Goal: Information Seeking & Learning: Learn about a topic

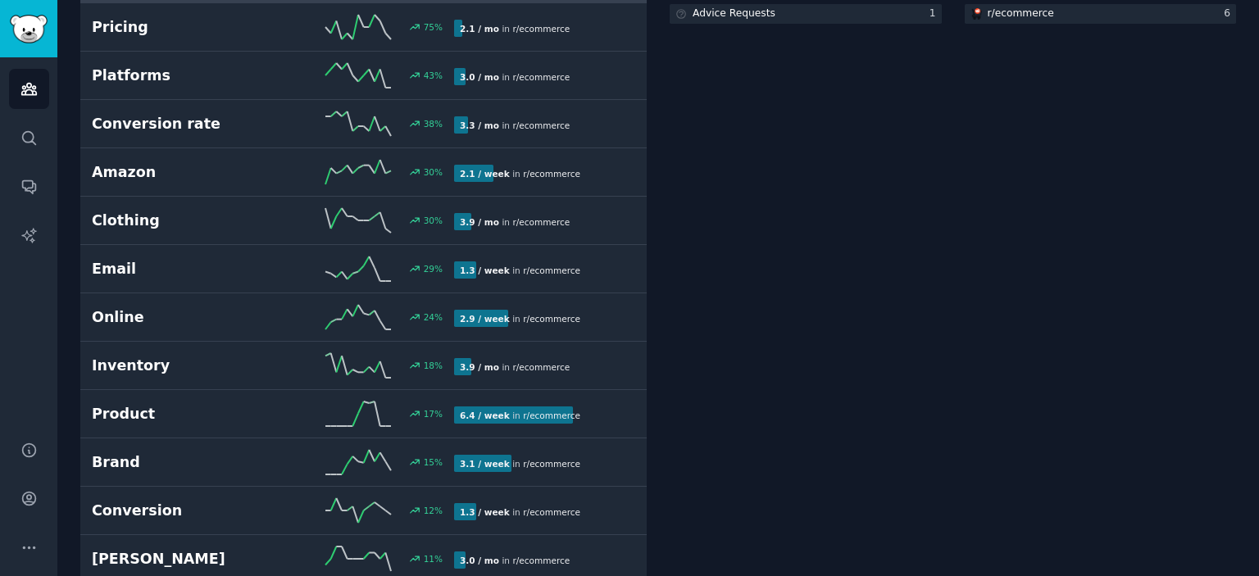
scroll to position [574, 0]
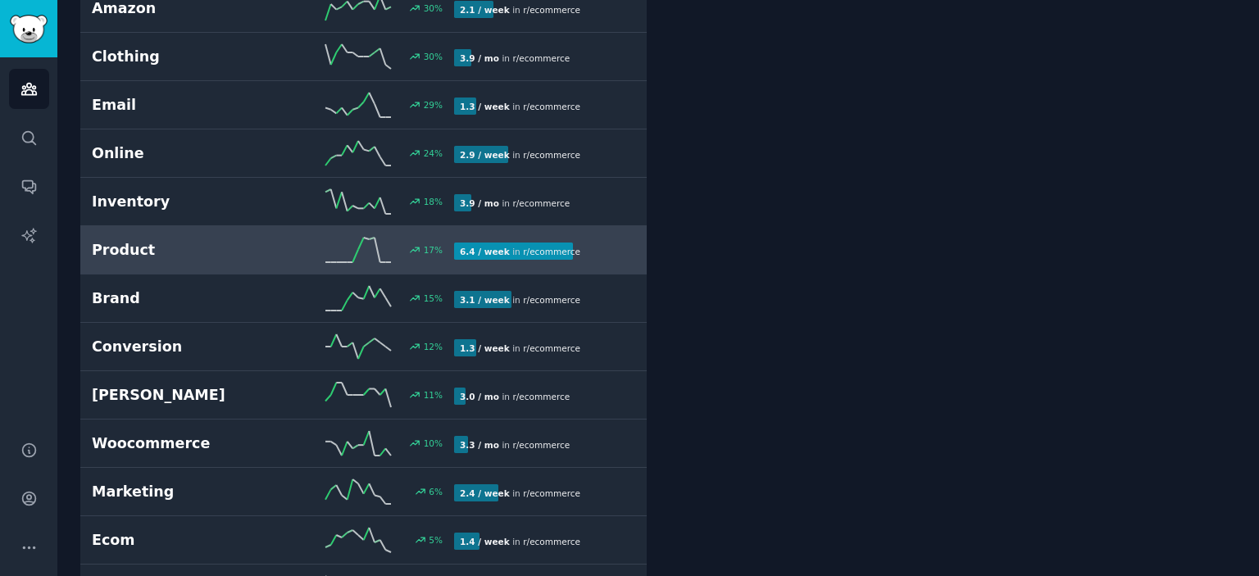
click at [161, 261] on link "Product 17 % 6.4 / week in r/ ecommerce" at bounding box center [363, 250] width 566 height 48
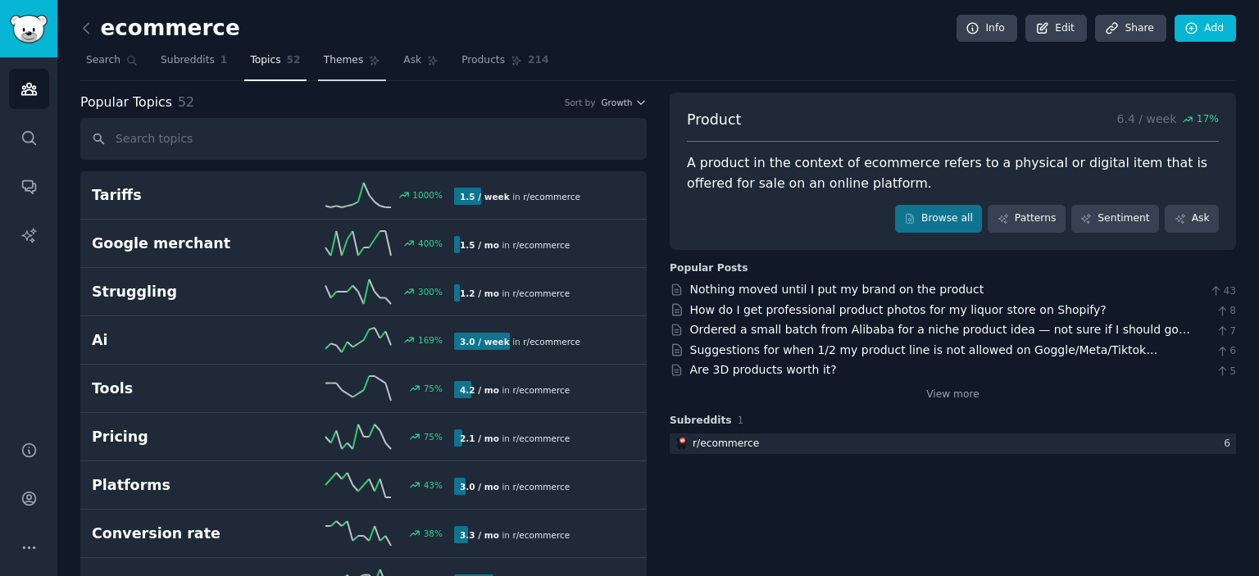
click at [325, 61] on span "Themes" at bounding box center [344, 60] width 40 height 15
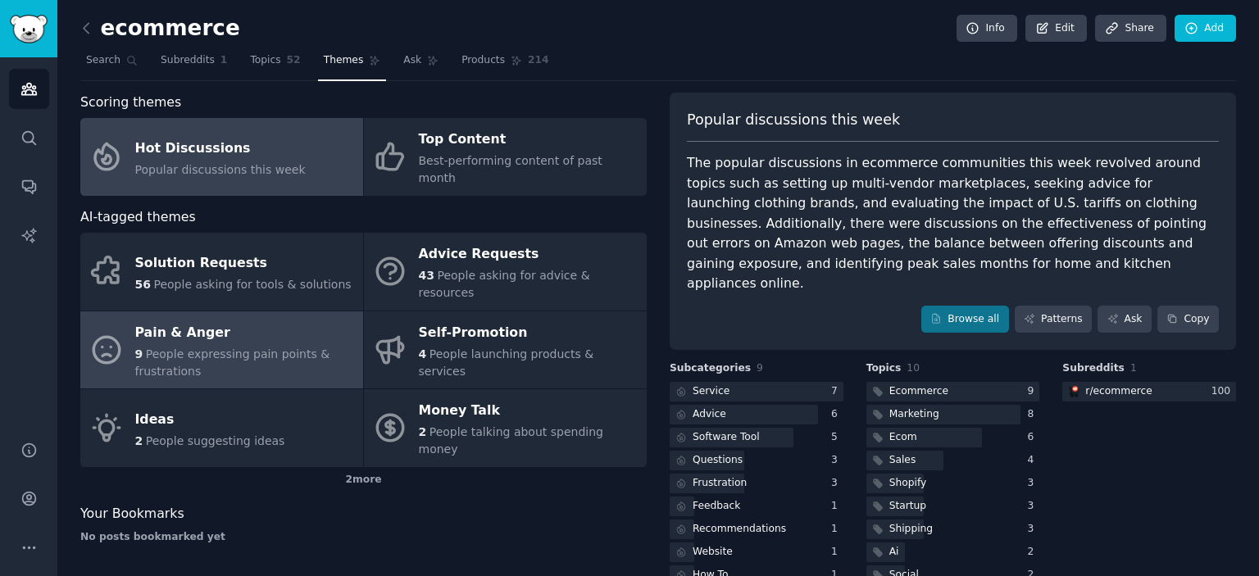
click at [190, 347] on span "People expressing pain points & frustrations" at bounding box center [232, 362] width 195 height 30
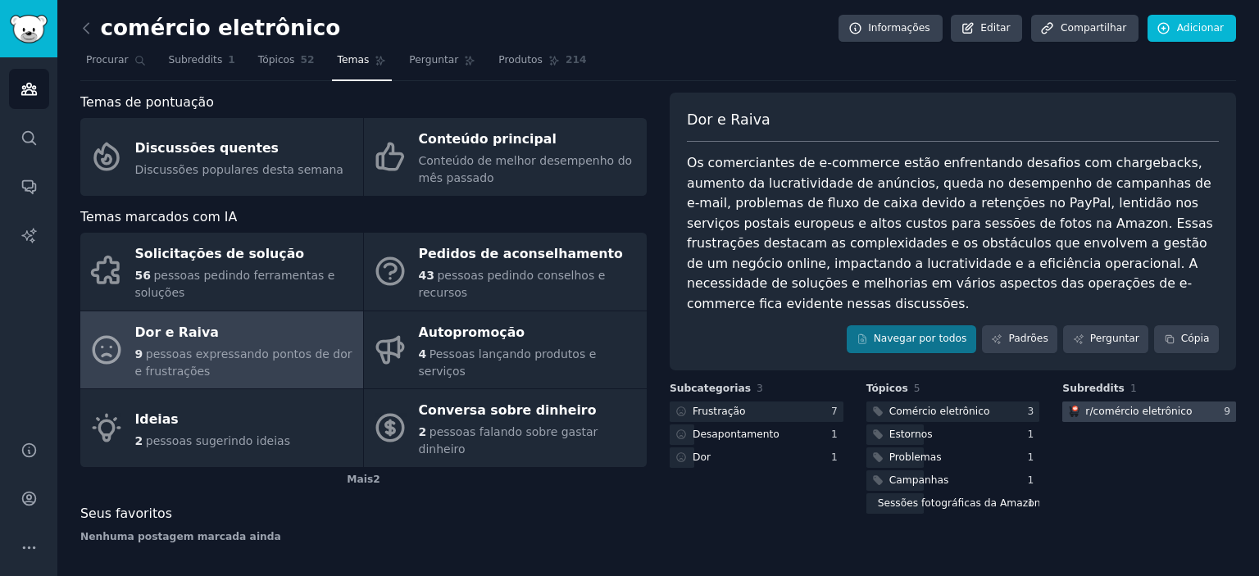
click at [1166, 406] on font "comércio eletrônico" at bounding box center [1142, 411] width 99 height 11
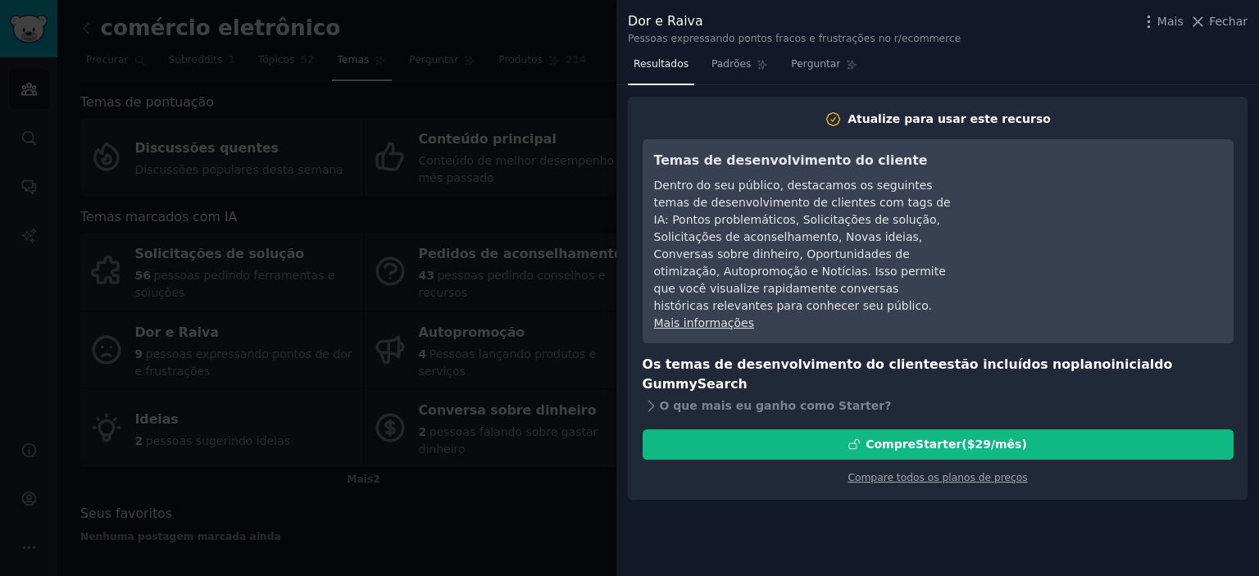
click at [590, 243] on div at bounding box center [629, 288] width 1259 height 576
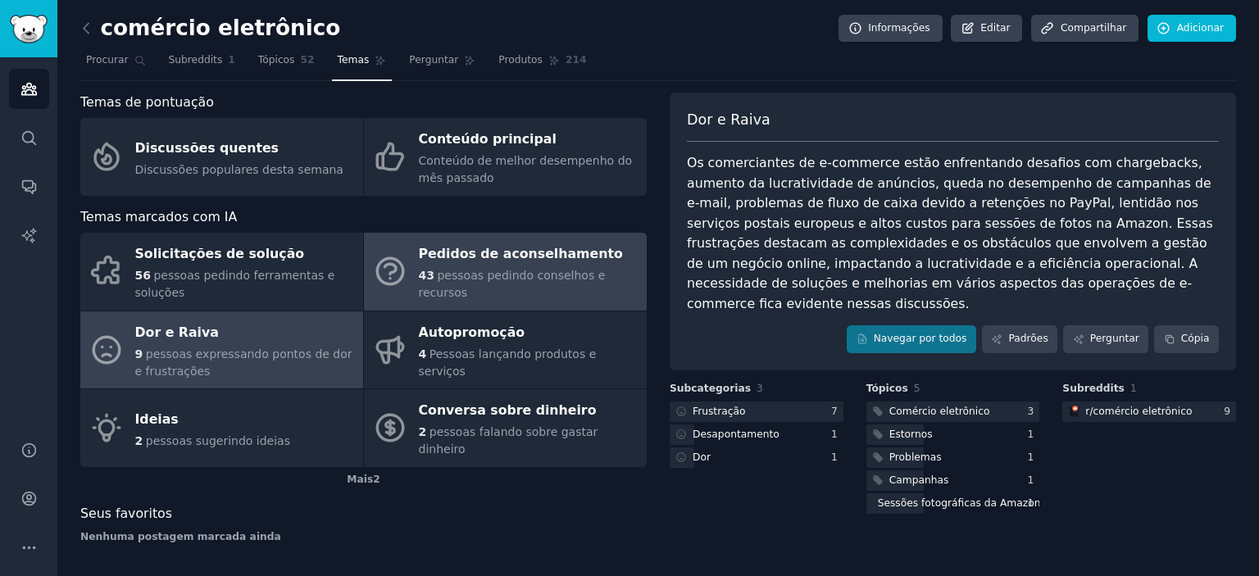
click at [547, 261] on font "Pedidos de aconselhamento" at bounding box center [521, 254] width 204 height 16
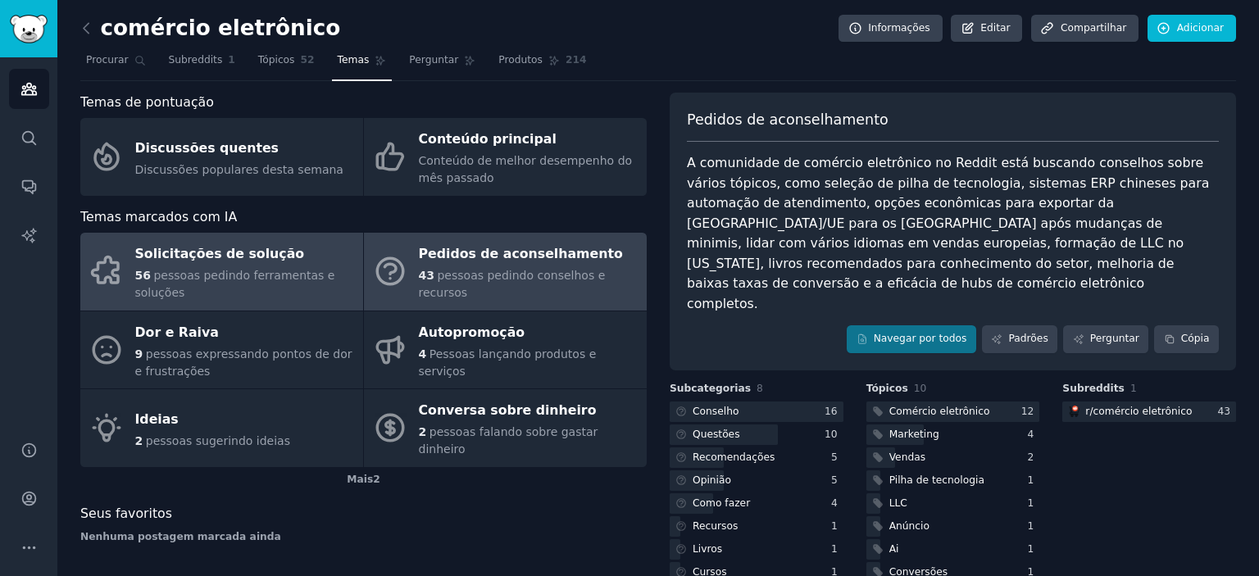
click at [234, 283] on div "56 pessoas pedindo ferramentas e soluções" at bounding box center [245, 284] width 220 height 34
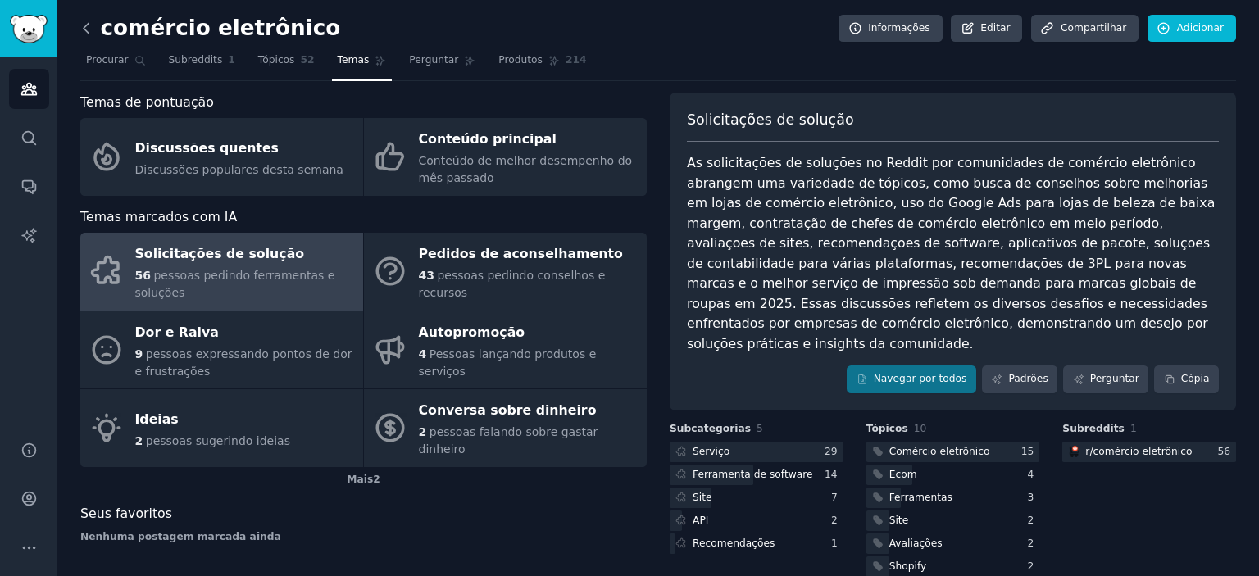
click at [94, 32] on icon at bounding box center [86, 28] width 17 height 17
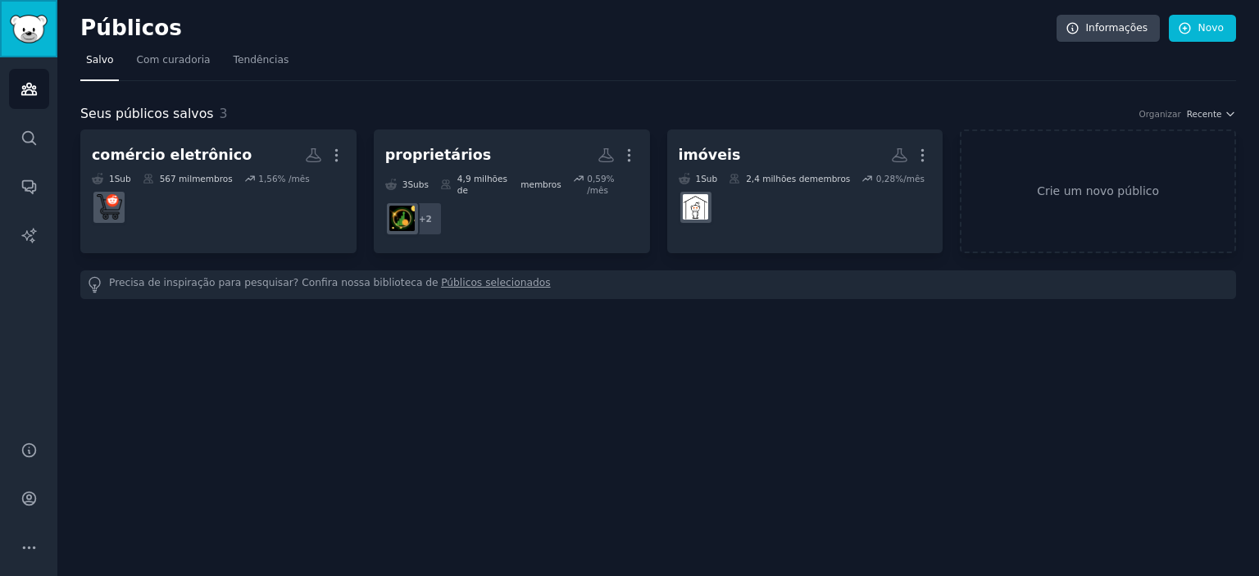
click at [26, 51] on link "Barra lateral" at bounding box center [28, 28] width 57 height 57
click at [30, 29] on img "Barra lateral" at bounding box center [29, 29] width 38 height 29
click at [1065, 198] on link "Crie um novo público" at bounding box center [1098, 191] width 276 height 124
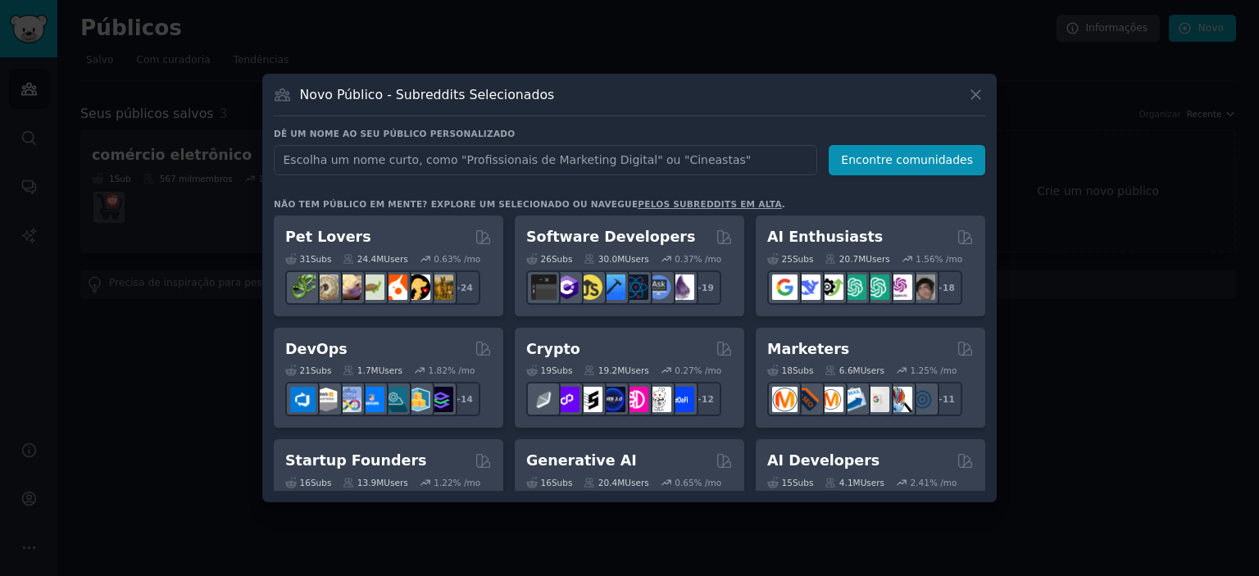
click at [683, 202] on font "pelos subreddits em alta" at bounding box center [710, 204] width 144 height 10
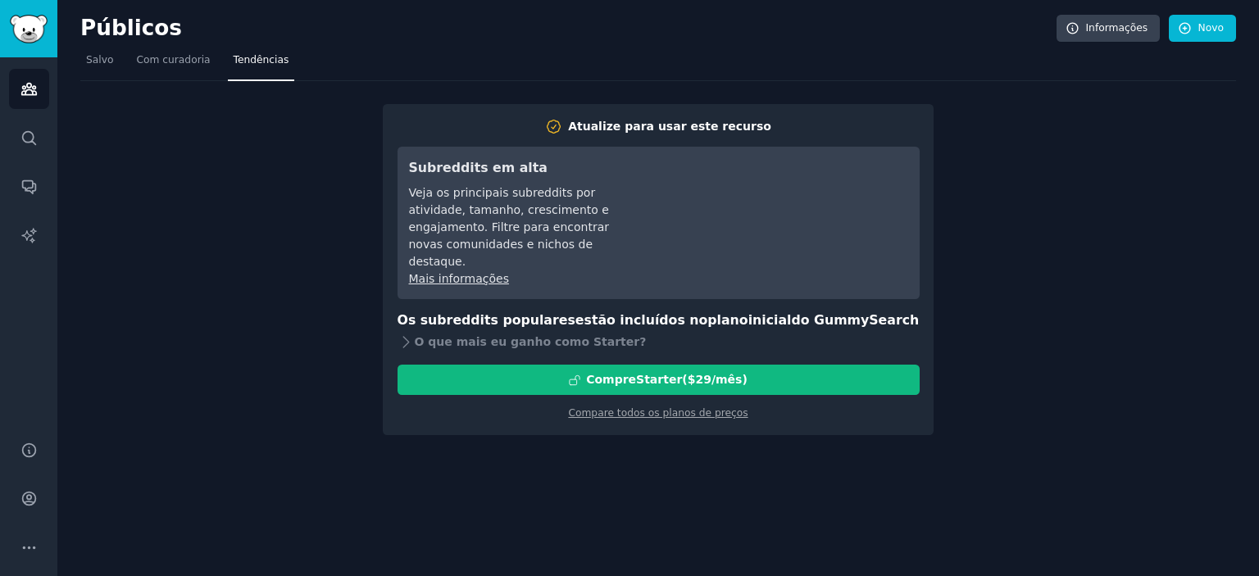
click at [302, 214] on div "Atualize para usar este recurso Subreddits em [GEOGRAPHIC_DATA] os principais s…" at bounding box center [657, 258] width 1155 height 355
click at [39, 22] on img "Barra lateral" at bounding box center [29, 29] width 38 height 29
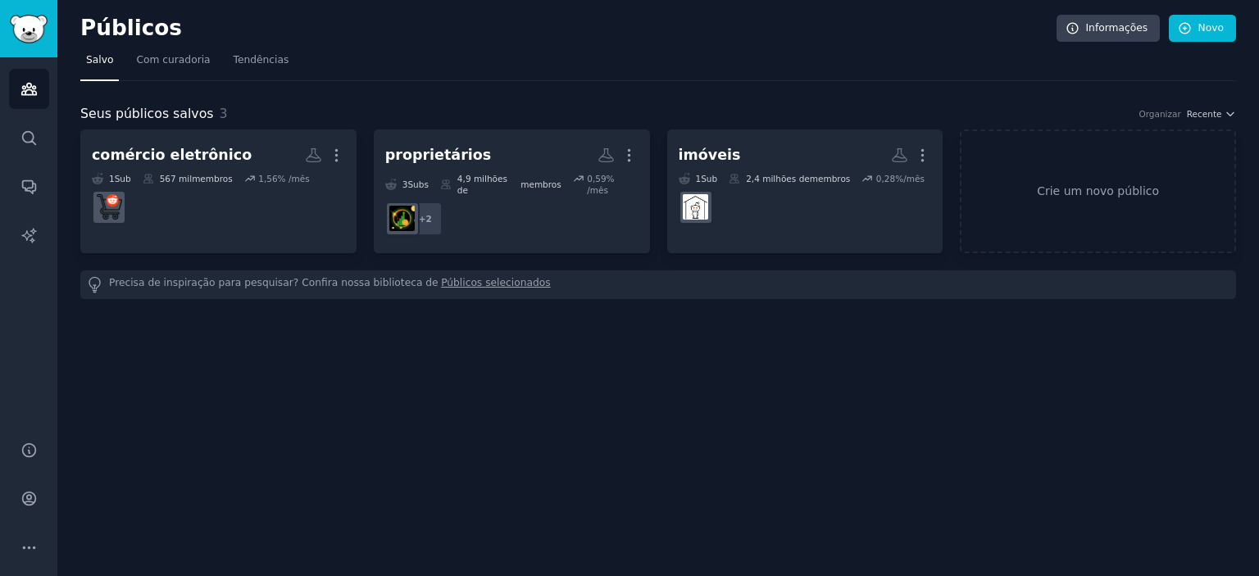
click at [859, 340] on div "Públicos Informações Novo Salvo Com curadoria Tendências Seus públicos salvos 3…" at bounding box center [657, 288] width 1201 height 576
click at [39, 33] on img "Barra lateral" at bounding box center [29, 29] width 38 height 29
